Goal: Navigation & Orientation: Find specific page/section

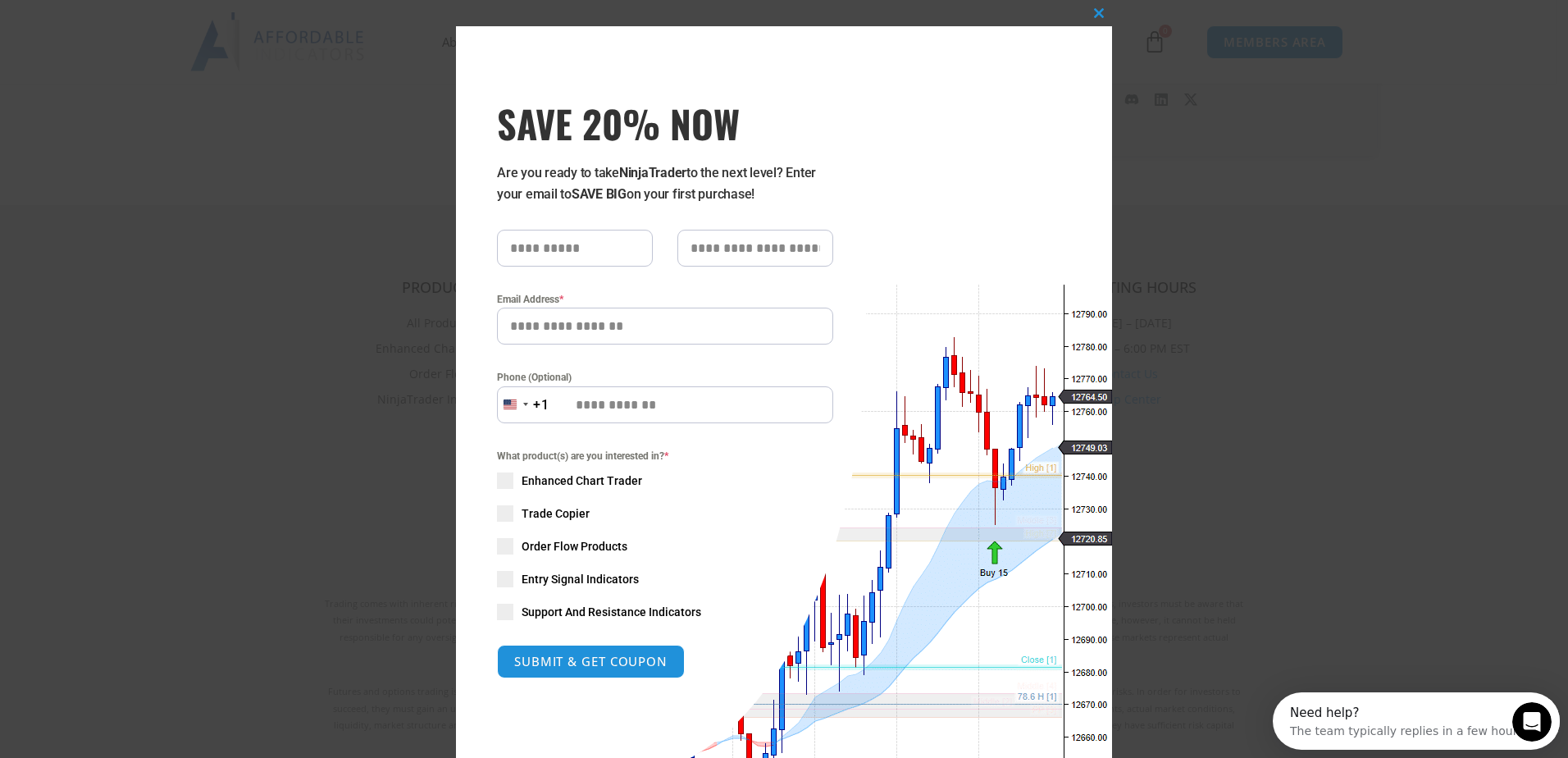
click at [1308, 251] on div "Close this module SAVE 20% NOW Are you ready to take NinjaTrader to the next le…" at bounding box center [784, 379] width 1568 height 758
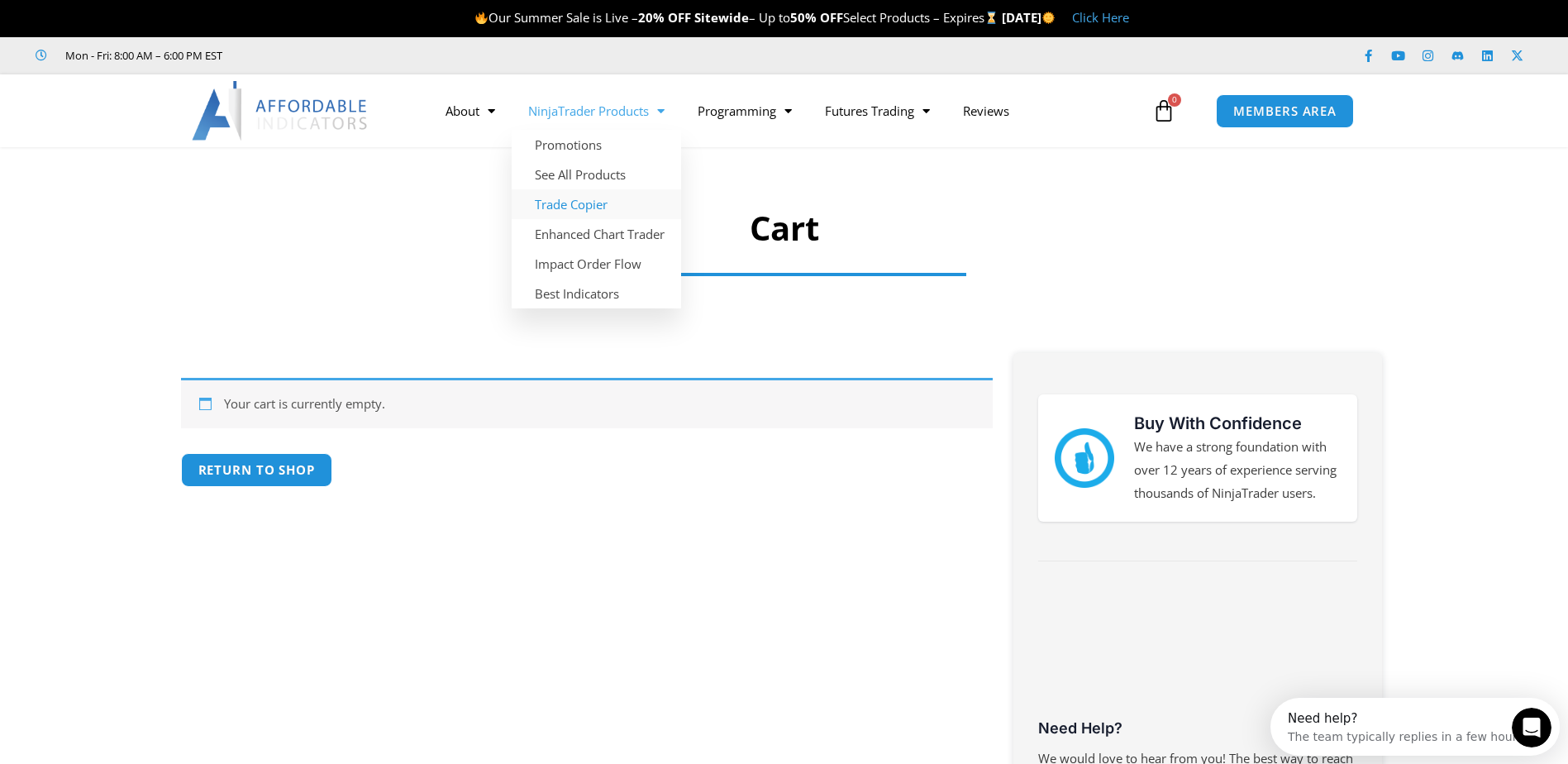
click at [614, 200] on link "Trade Copier" at bounding box center [596, 204] width 169 height 30
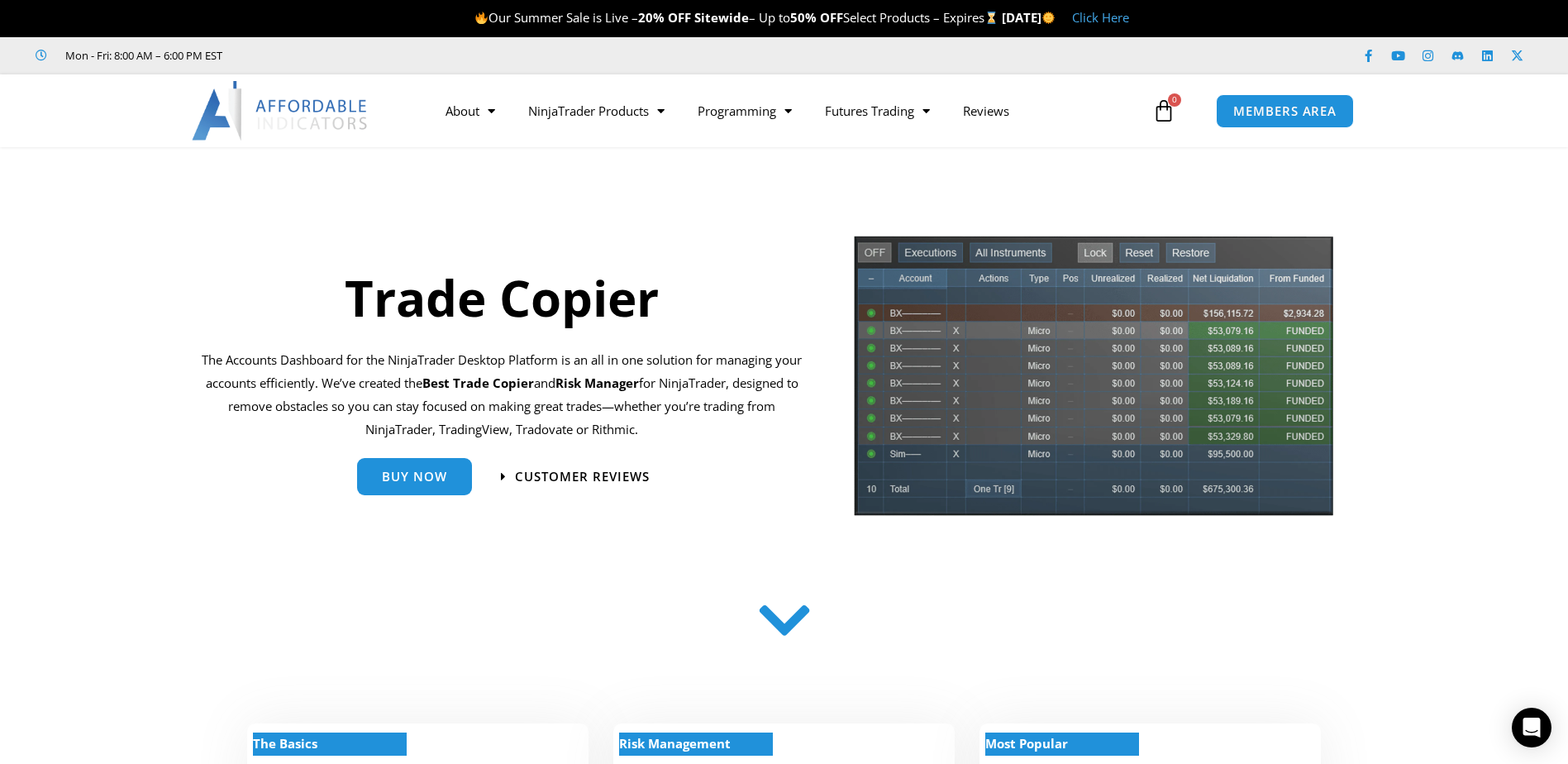
click at [258, 125] on img at bounding box center [281, 111] width 178 height 59
